Goal: Task Accomplishment & Management: Use online tool/utility

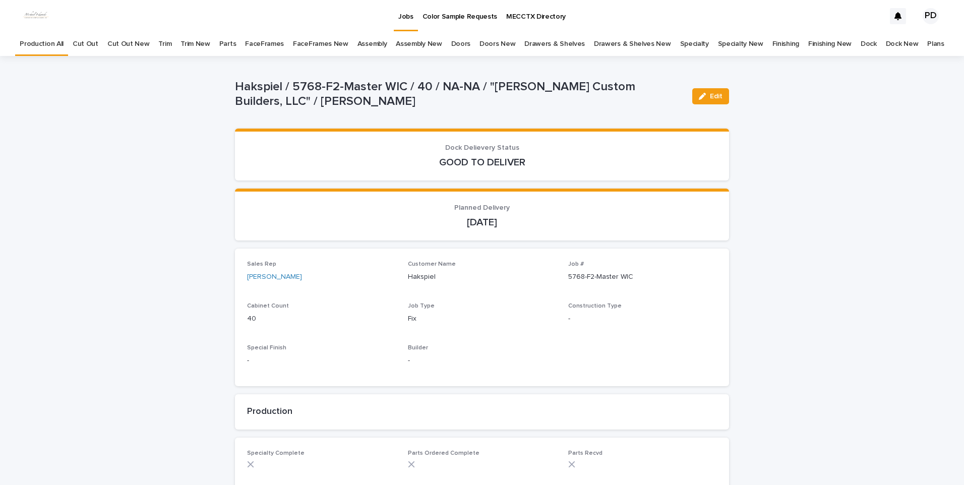
click at [404, 22] on link "Jobs" at bounding box center [406, 15] width 24 height 30
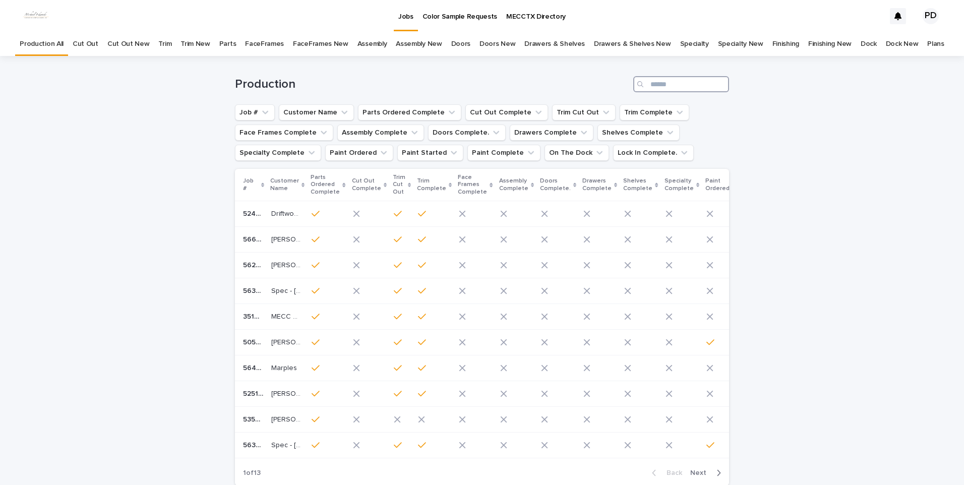
click at [699, 87] on input "Search" at bounding box center [681, 84] width 96 height 16
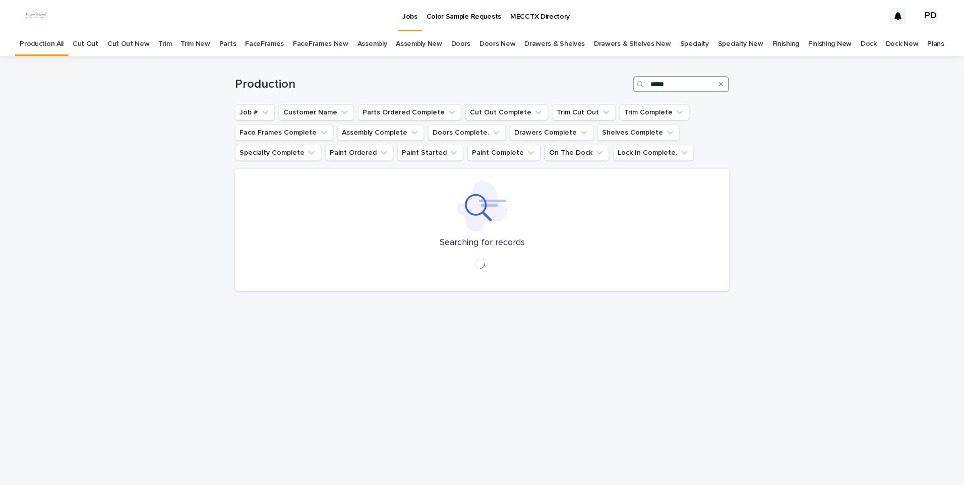
type input "*****"
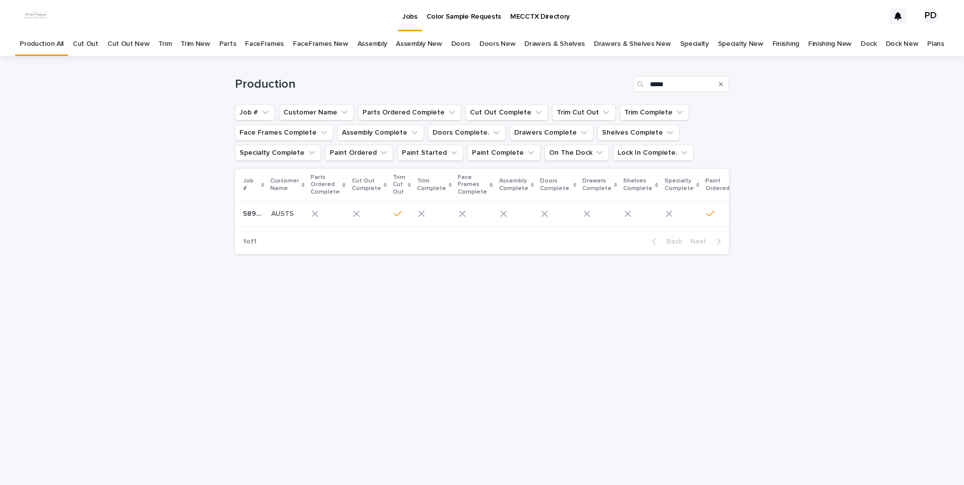
click at [280, 221] on div "AUSTS AUSTS" at bounding box center [287, 214] width 32 height 17
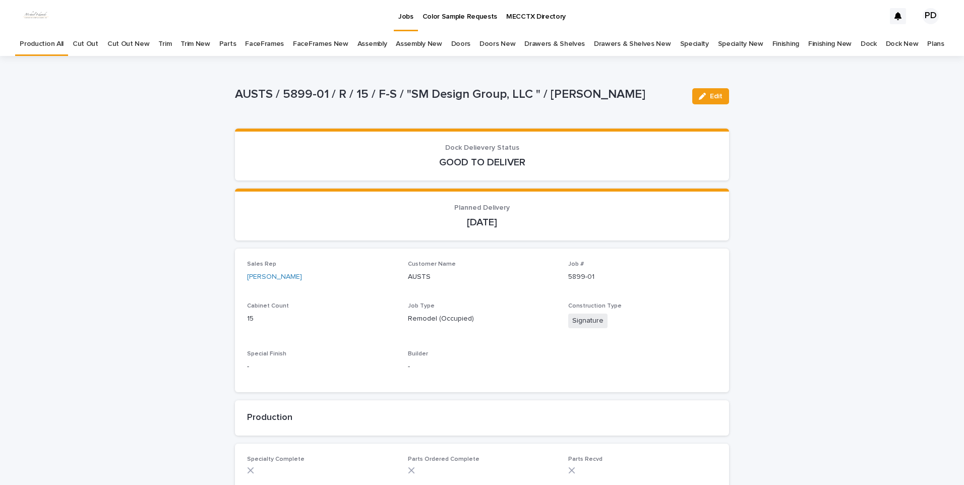
click at [705, 85] on div "Edit" at bounding box center [708, 96] width 41 height 40
click at [710, 96] on span "Edit" at bounding box center [716, 96] width 13 height 7
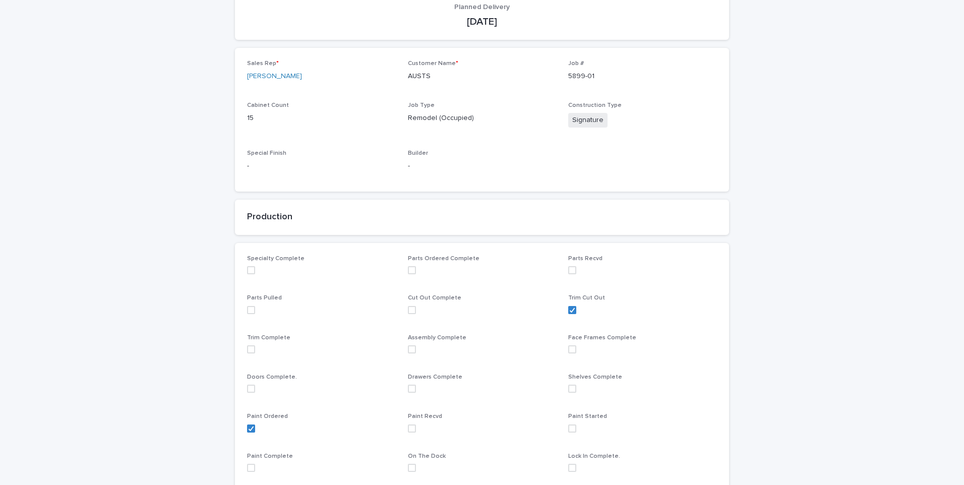
scroll to position [202, 0]
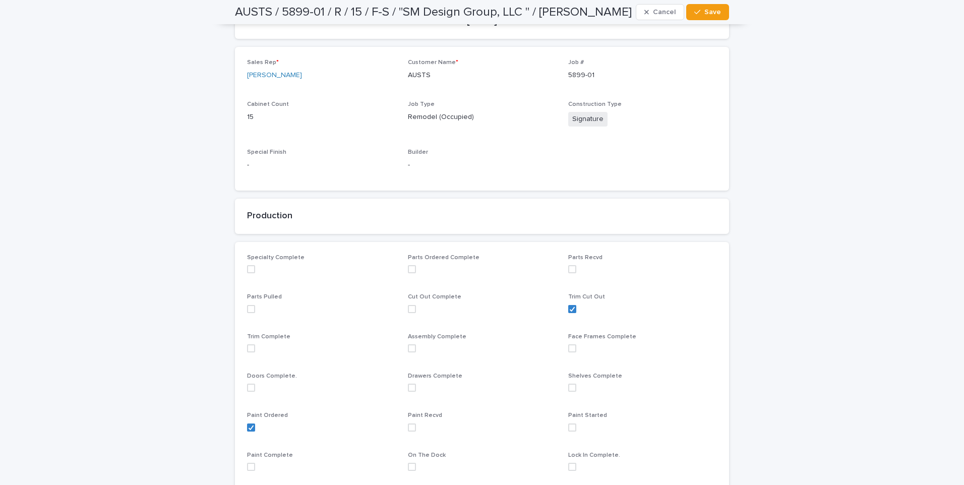
click at [410, 427] on span at bounding box center [412, 428] width 8 height 8
click at [713, 5] on button "Save" at bounding box center [707, 12] width 43 height 16
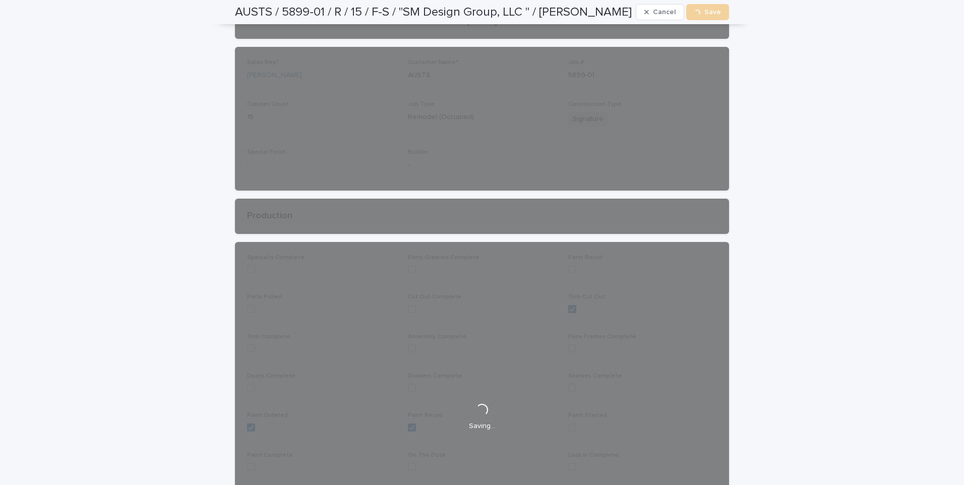
click at [169, 224] on div "Loading... Saving… Loading... Saving… AUSTS / 5899-01 / R / 15 / F-S / "SM Desi…" at bounding box center [482, 410] width 964 height 1113
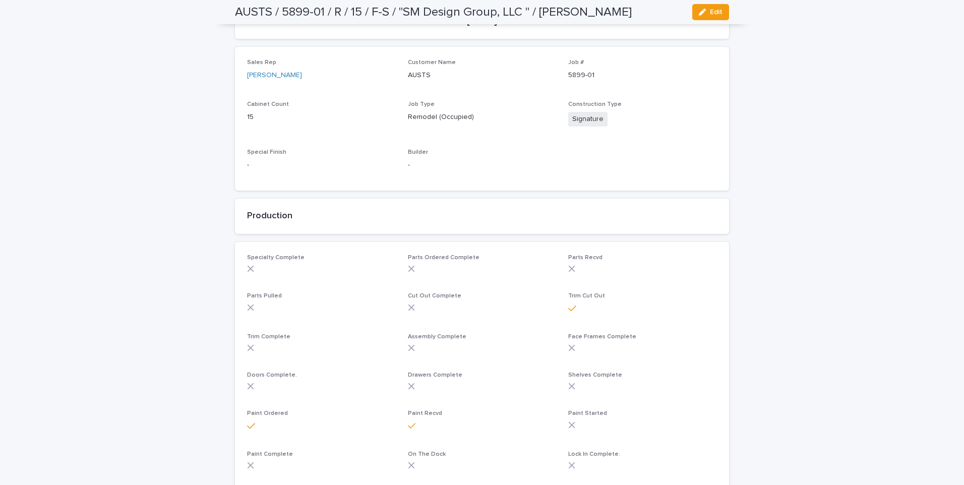
scroll to position [190, 0]
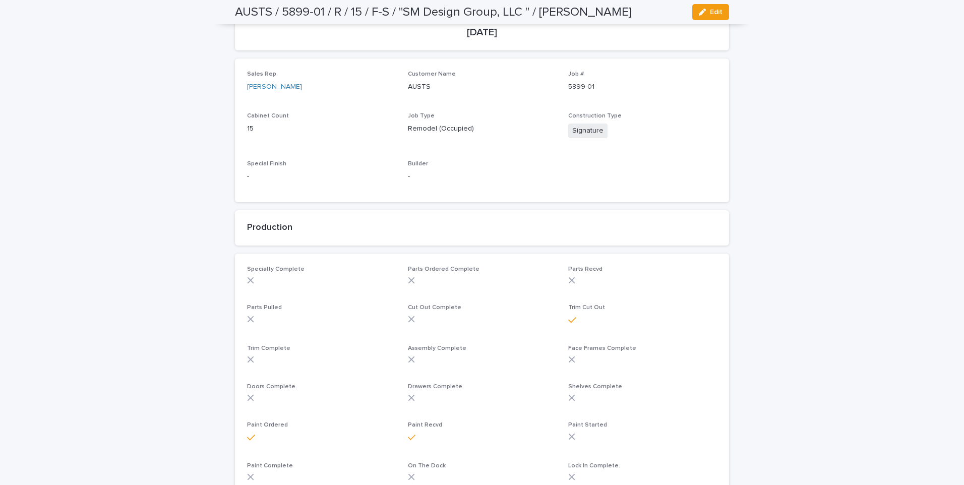
click at [158, 249] on div "Loading... Saving… Loading... Saving… AUSTS / 5899-01 / R / 15 / F-S / "SM Desi…" at bounding box center [482, 411] width 964 height 1091
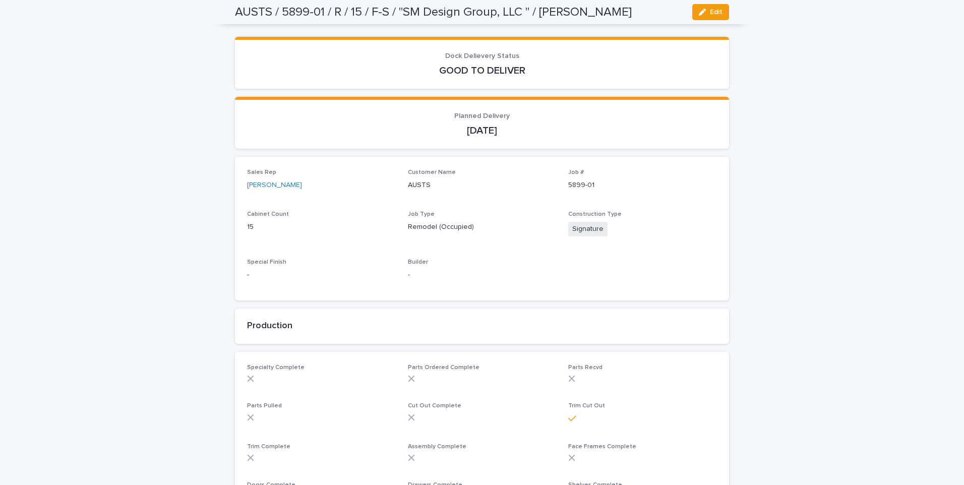
scroll to position [89, 0]
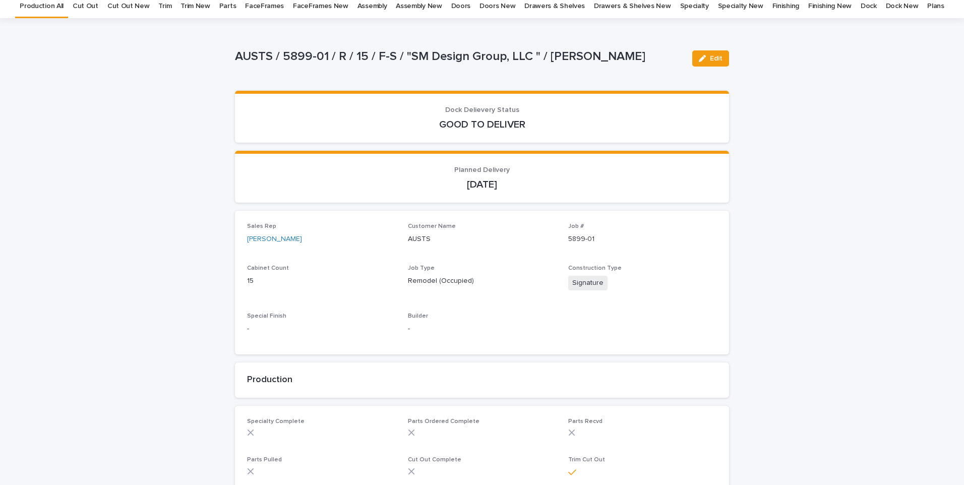
scroll to position [0, 0]
